Goal: Information Seeking & Learning: Learn about a topic

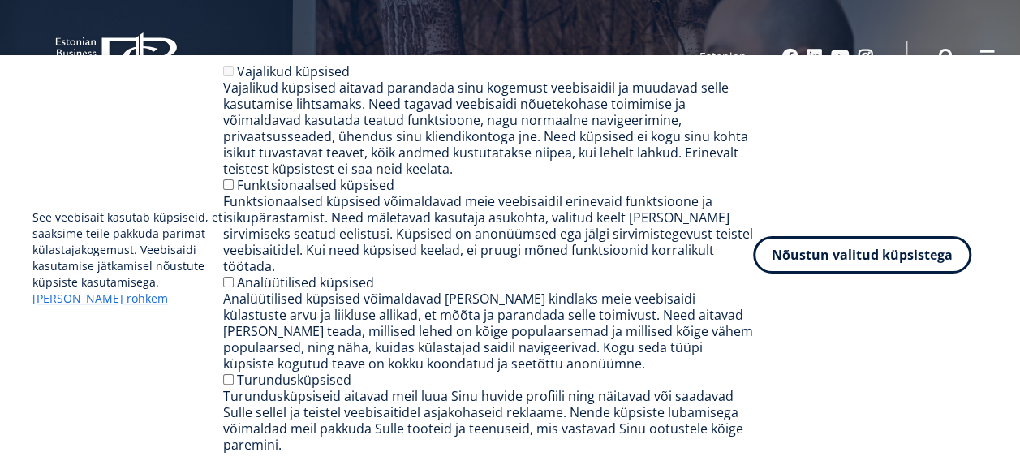
click at [861, 273] on button "Nõustun valitud küpsistega" at bounding box center [862, 254] width 218 height 37
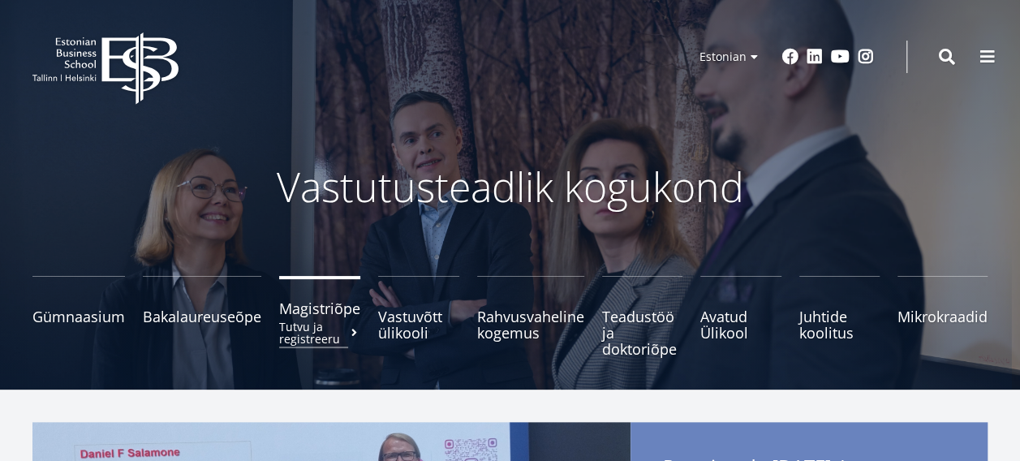
click at [329, 307] on span "Magistriõpe Tutvu ja registreeru" at bounding box center [319, 308] width 81 height 16
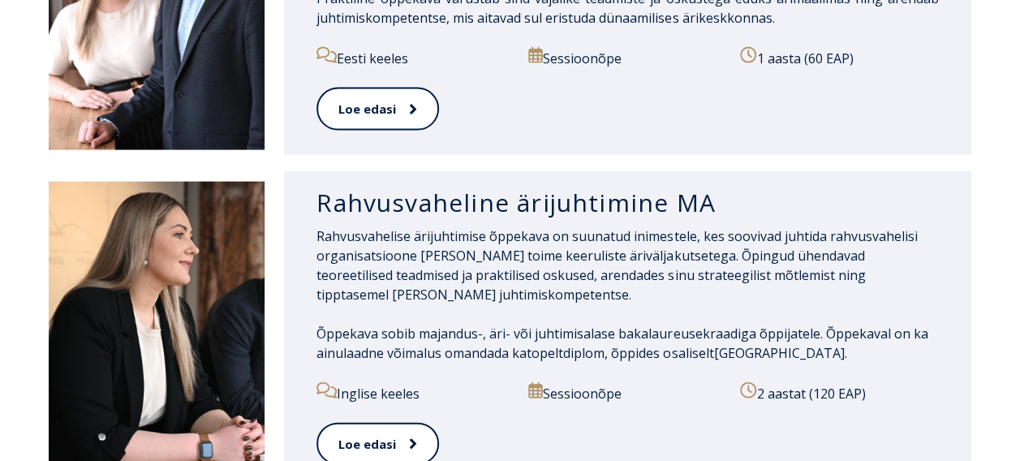
scroll to position [1658, 0]
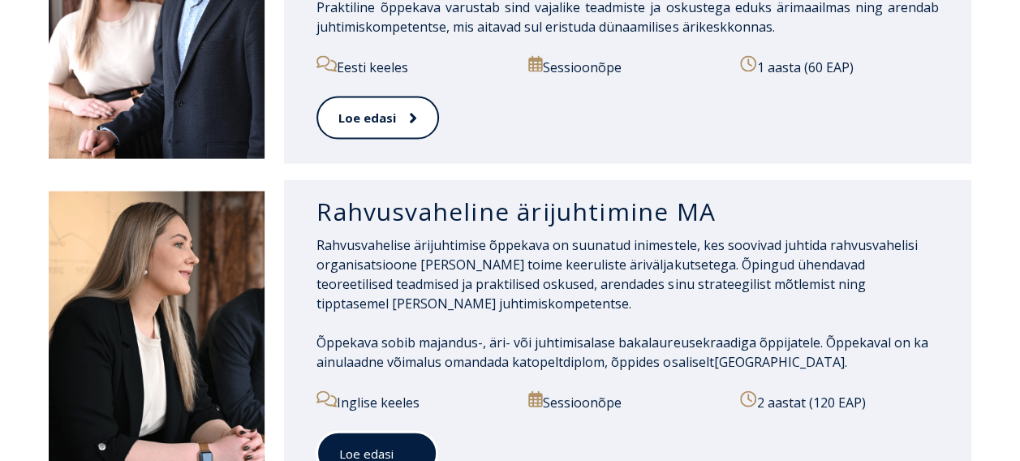
click at [381, 432] on link "Loe edasi" at bounding box center [376, 454] width 121 height 45
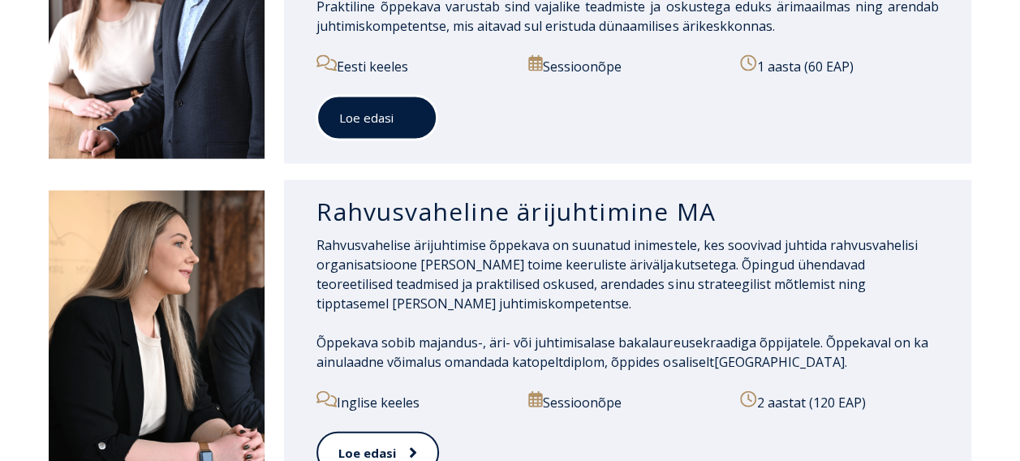
click at [357, 96] on link "Loe edasi" at bounding box center [376, 118] width 121 height 45
click at [373, 96] on link "Loe edasi" at bounding box center [376, 118] width 121 height 45
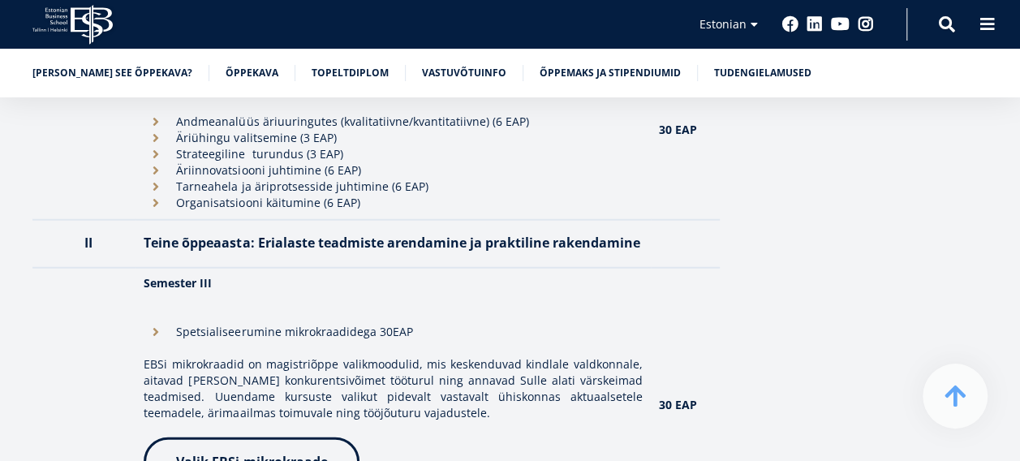
scroll to position [1983, 0]
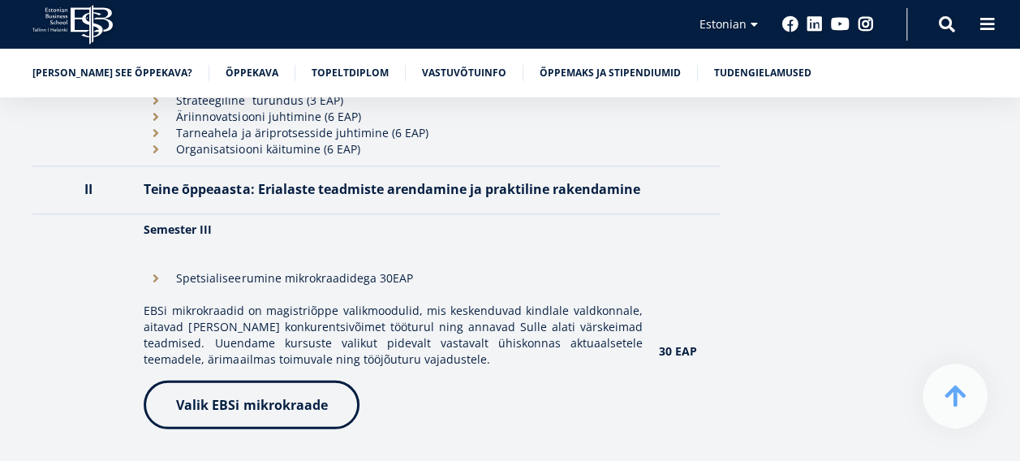
click at [248, 396] on span "Valik EBSi mikrokraade" at bounding box center [251, 405] width 151 height 18
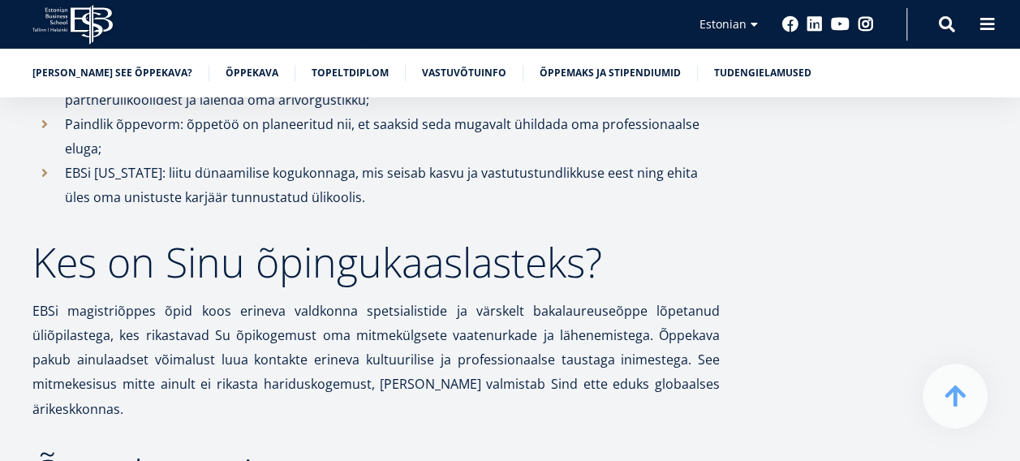
scroll to position [0, 0]
